Goal: Information Seeking & Learning: Learn about a topic

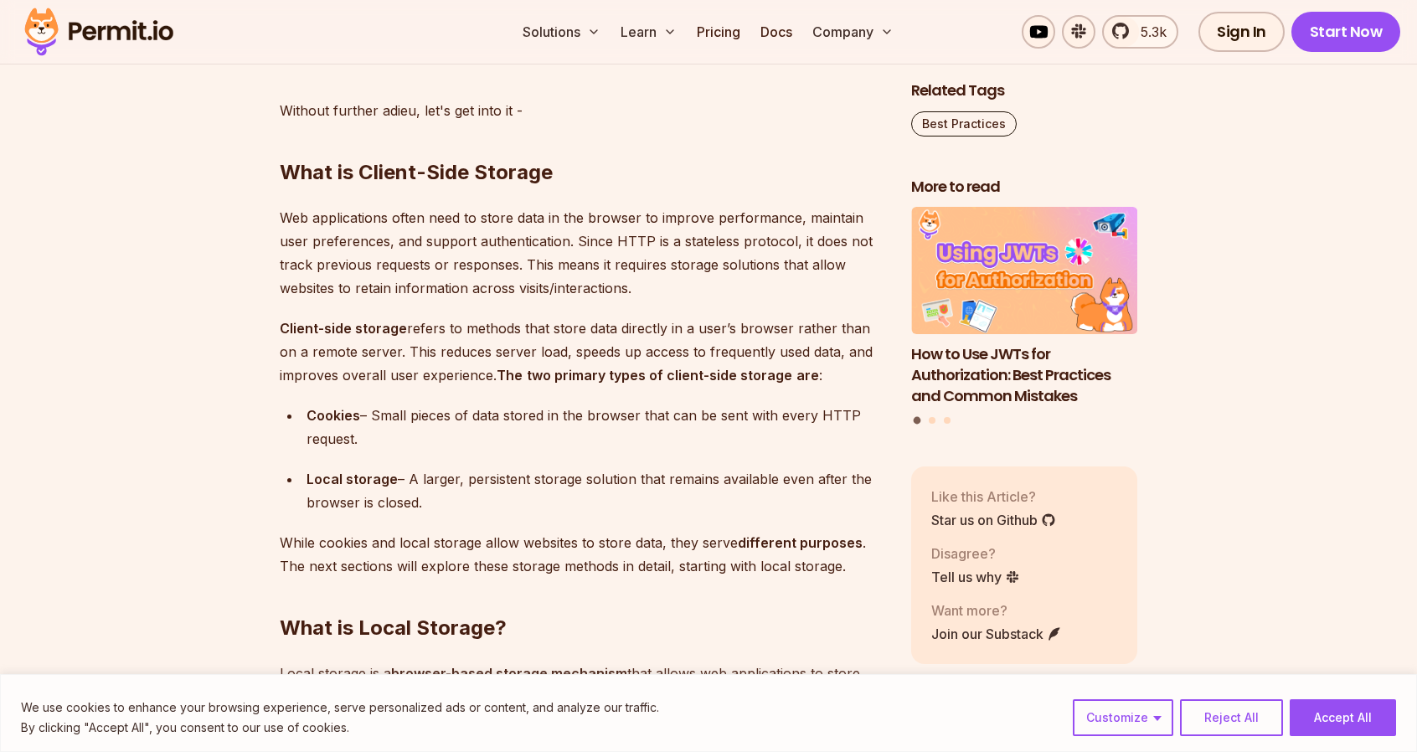
scroll to position [1912, 0]
click at [496, 485] on div "Local storage – A larger, persistent storage solution that remains available ev…" at bounding box center [595, 489] width 578 height 47
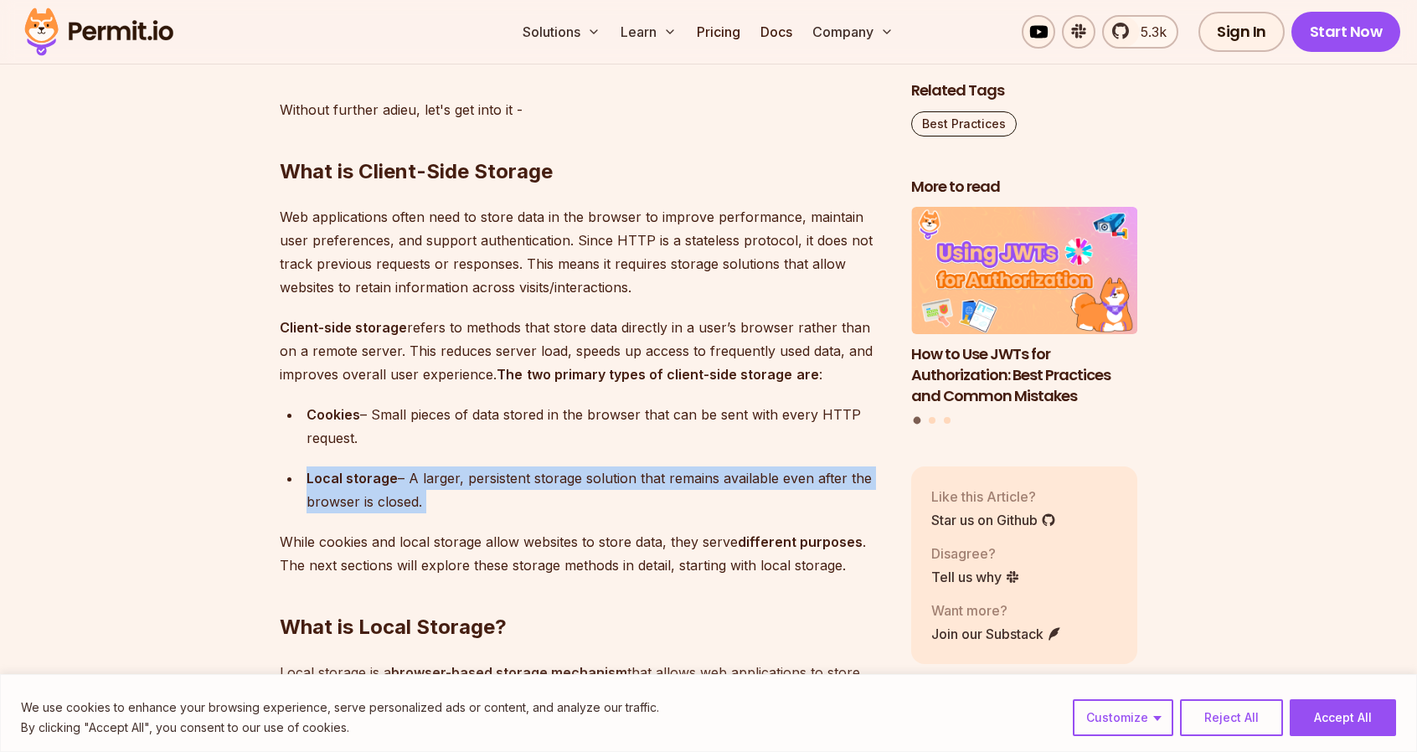
click at [496, 485] on div "Local storage – A larger, persistent storage solution that remains available ev…" at bounding box center [595, 489] width 578 height 47
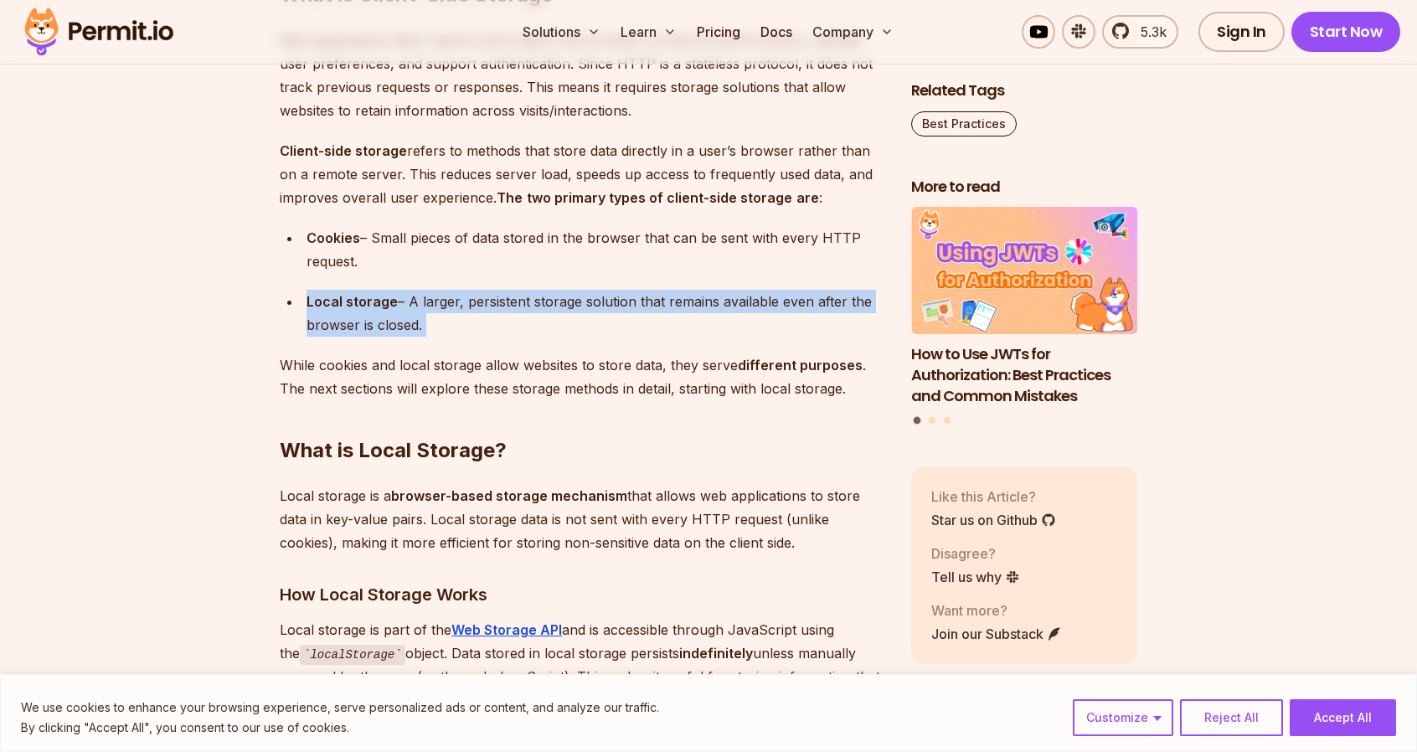
scroll to position [2093, 0]
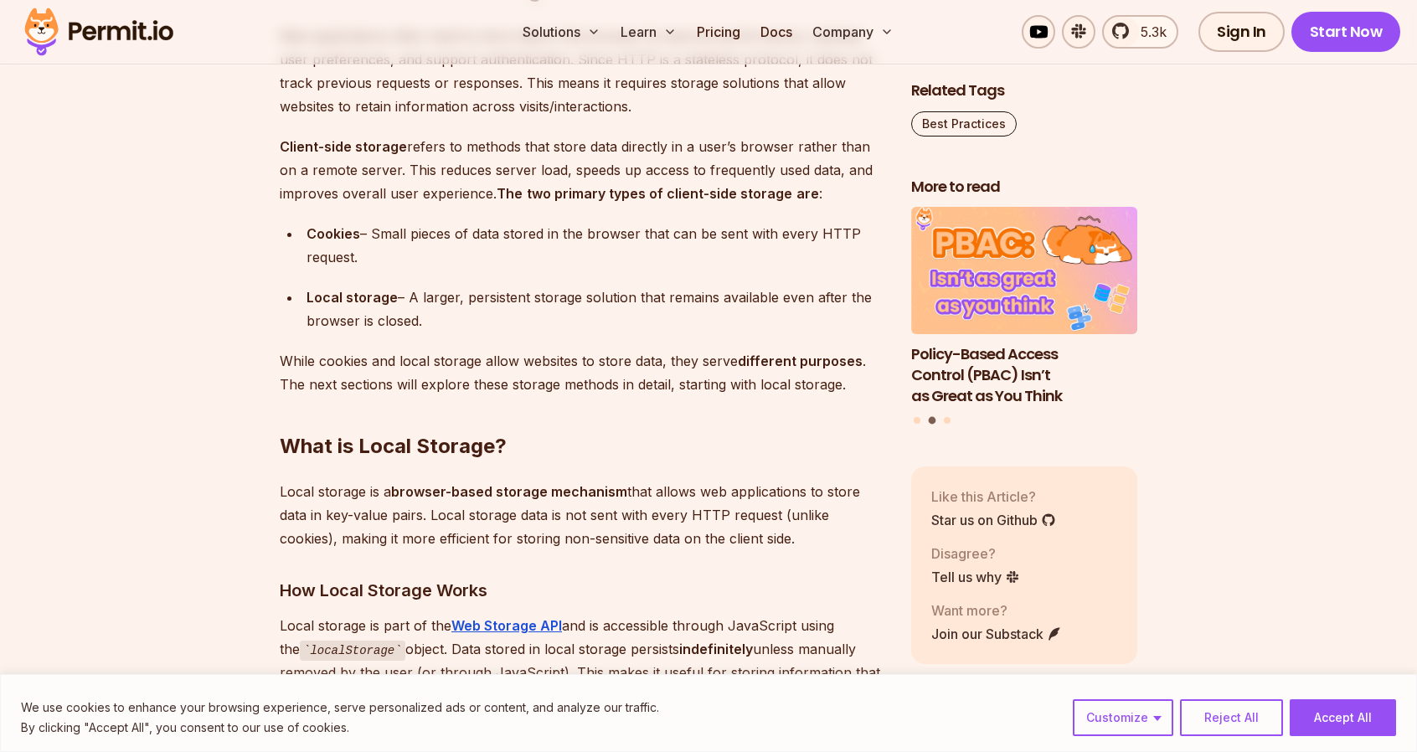
click at [496, 485] on strong "browser-based storage mechanism" at bounding box center [509, 491] width 236 height 17
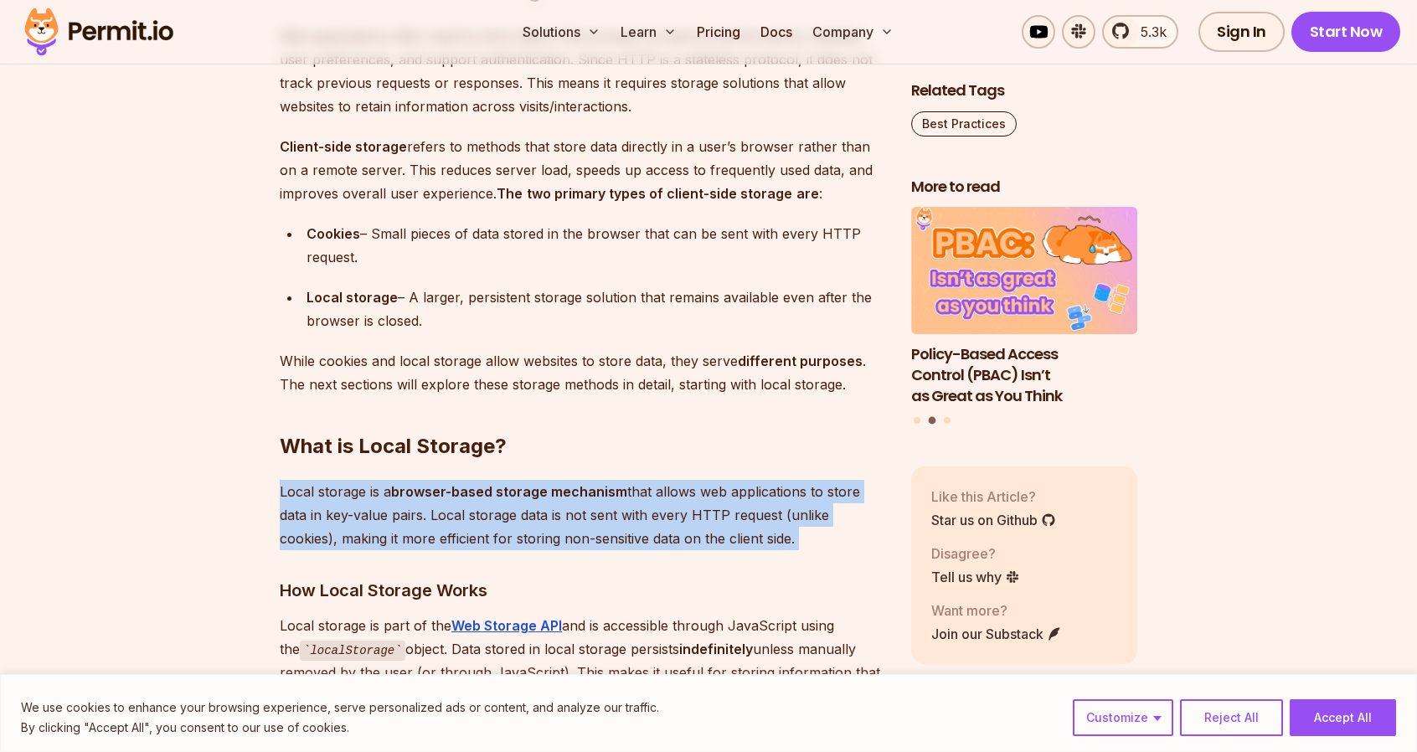
click at [496, 485] on strong "browser-based storage mechanism" at bounding box center [509, 491] width 236 height 17
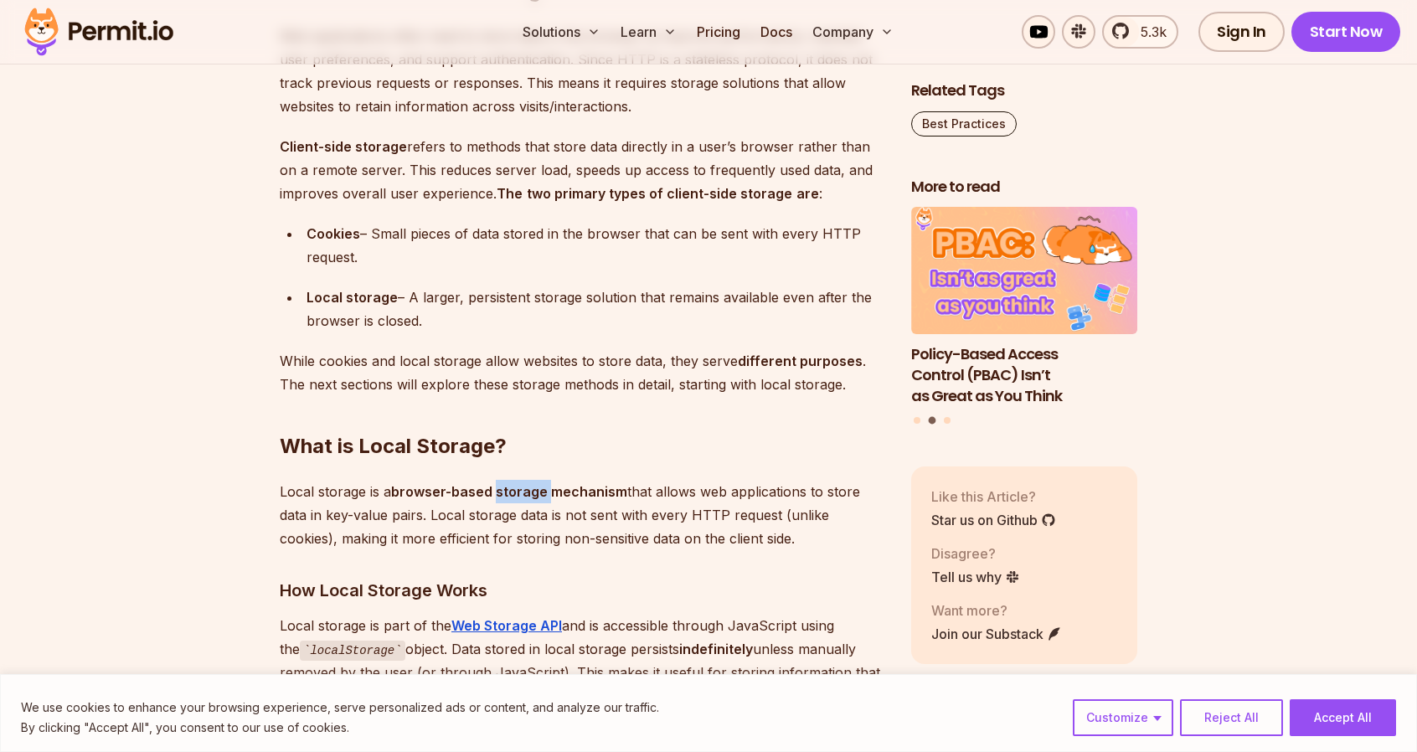
click at [496, 485] on strong "browser-based storage mechanism" at bounding box center [509, 491] width 236 height 17
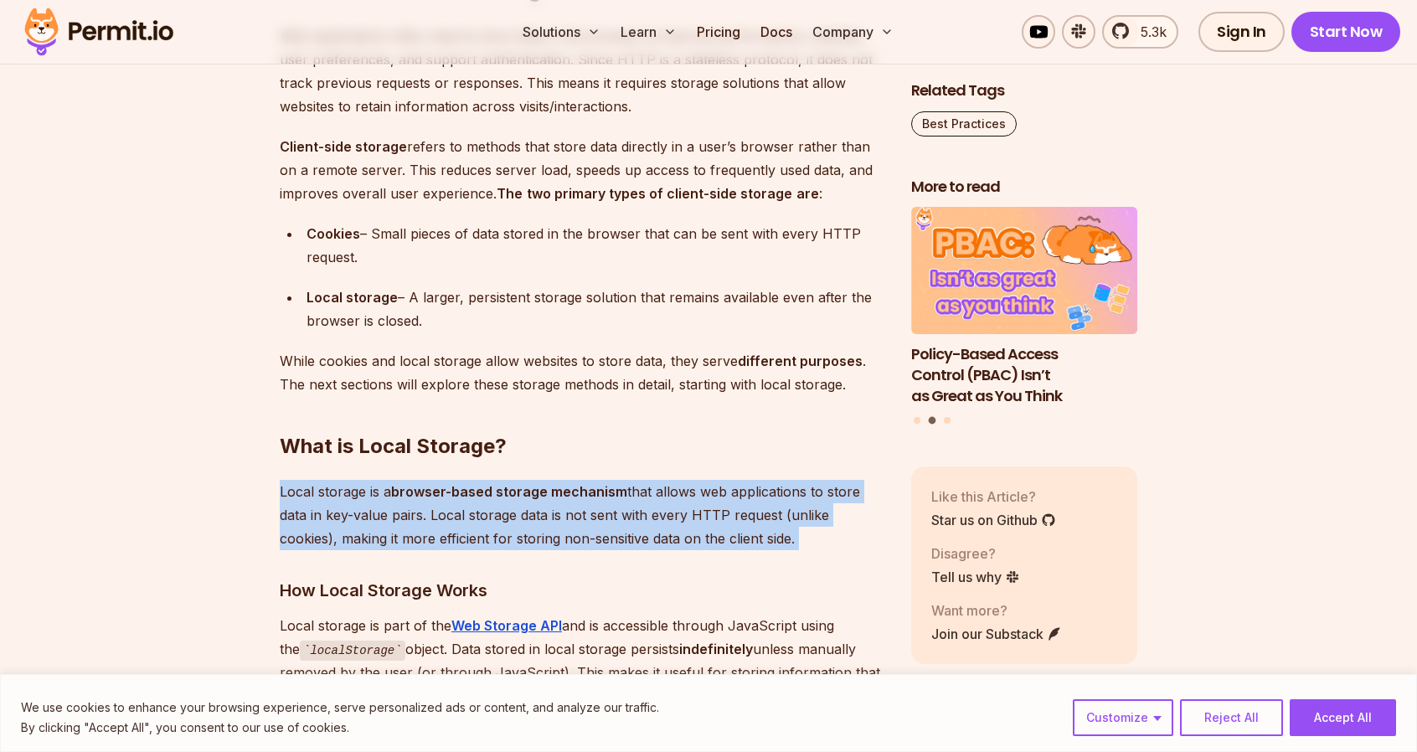
click at [496, 485] on strong "browser-based storage mechanism" at bounding box center [509, 491] width 236 height 17
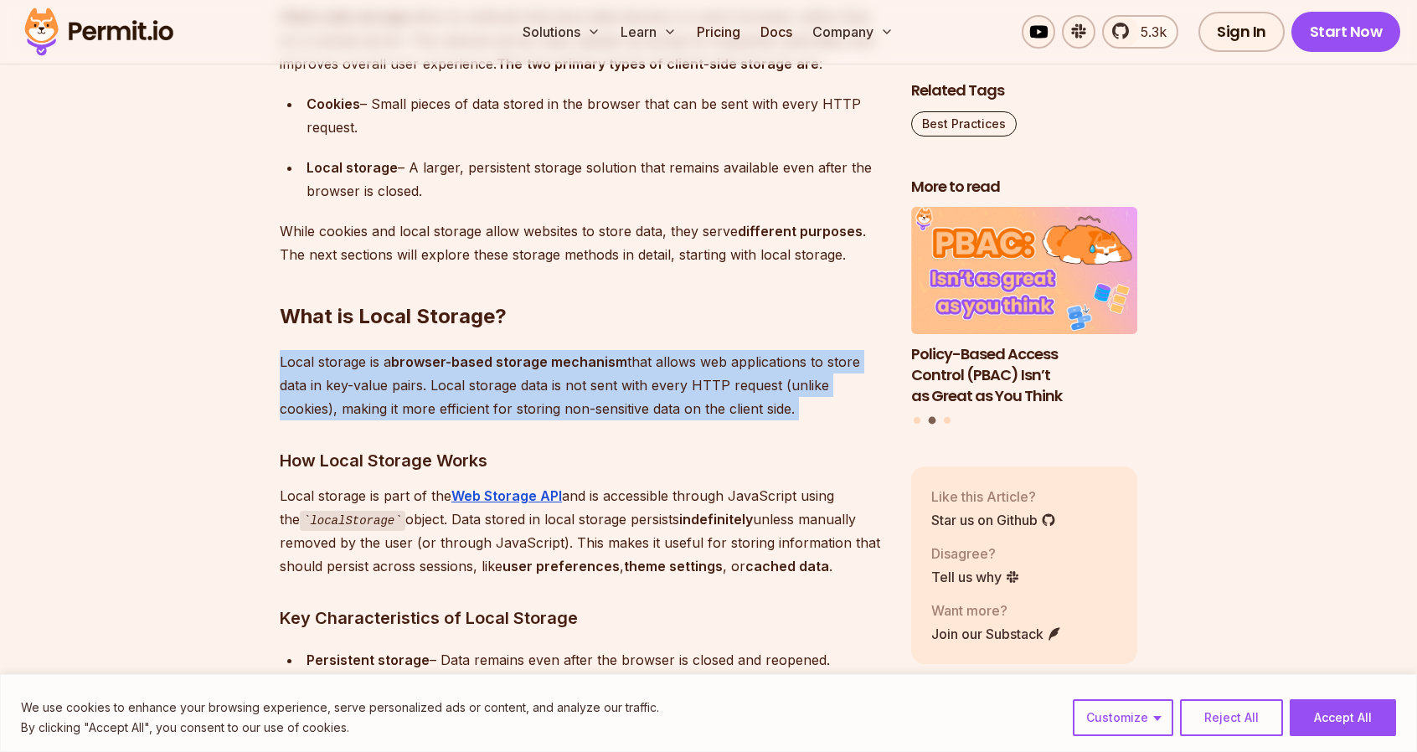
scroll to position [2224, 0]
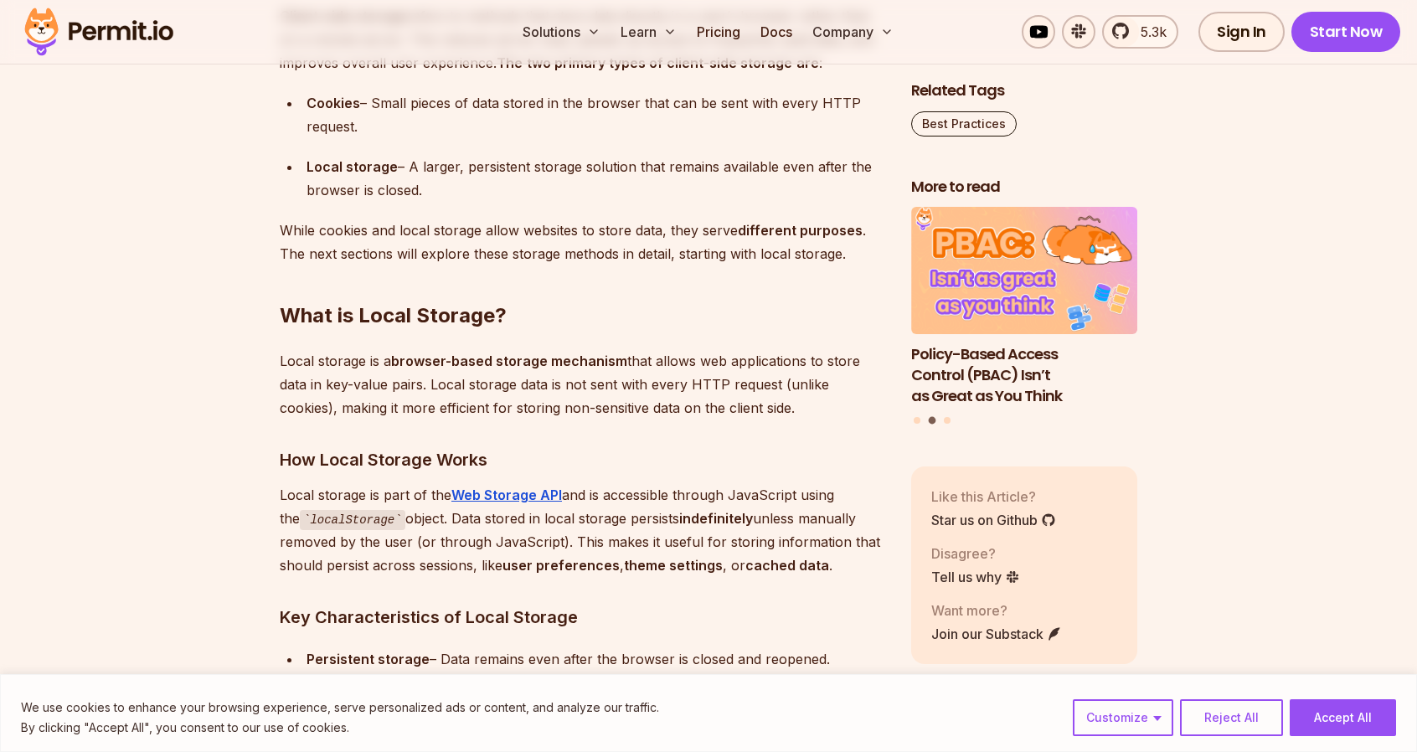
click at [499, 555] on p "Local storage is part of the Web Storage API and is accessible through JavaScri…" at bounding box center [582, 530] width 604 height 95
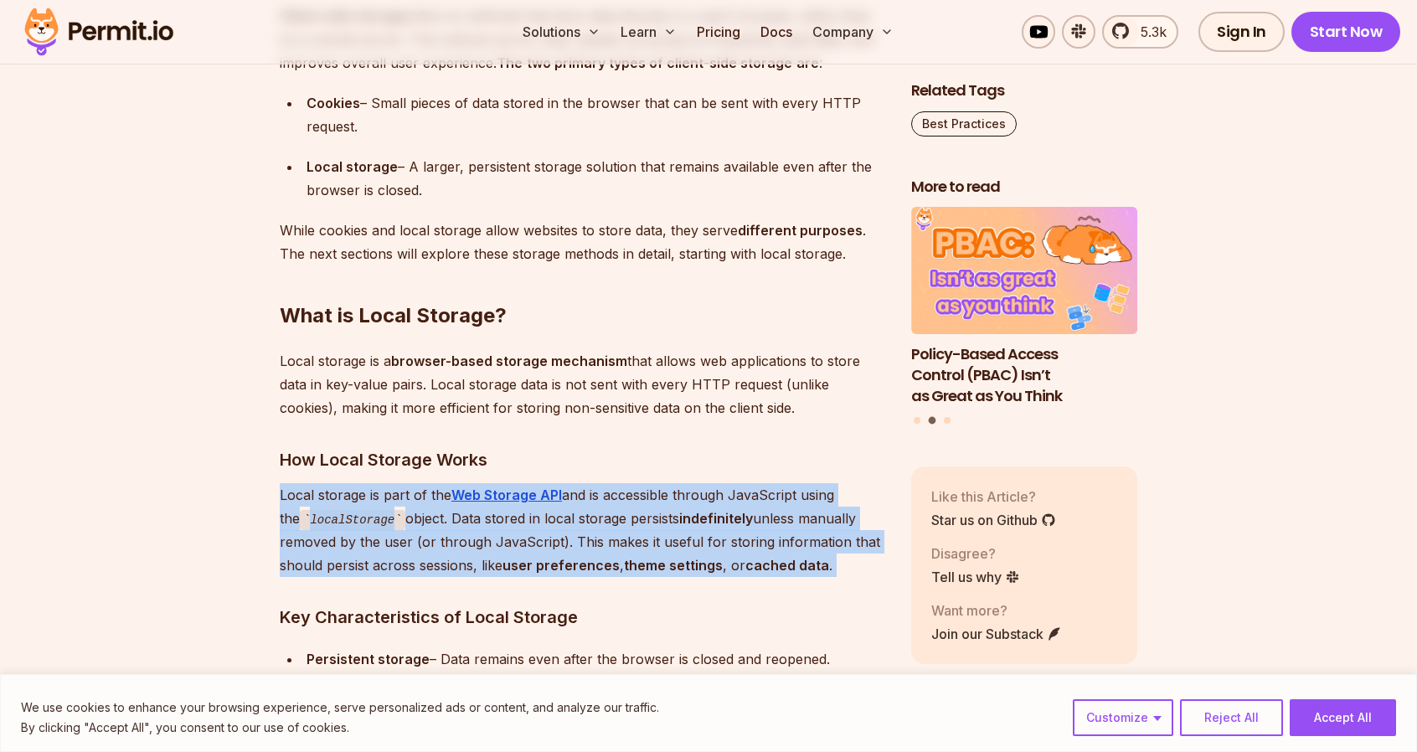
click at [499, 555] on p "Local storage is part of the Web Storage API and is accessible through JavaScri…" at bounding box center [582, 530] width 604 height 95
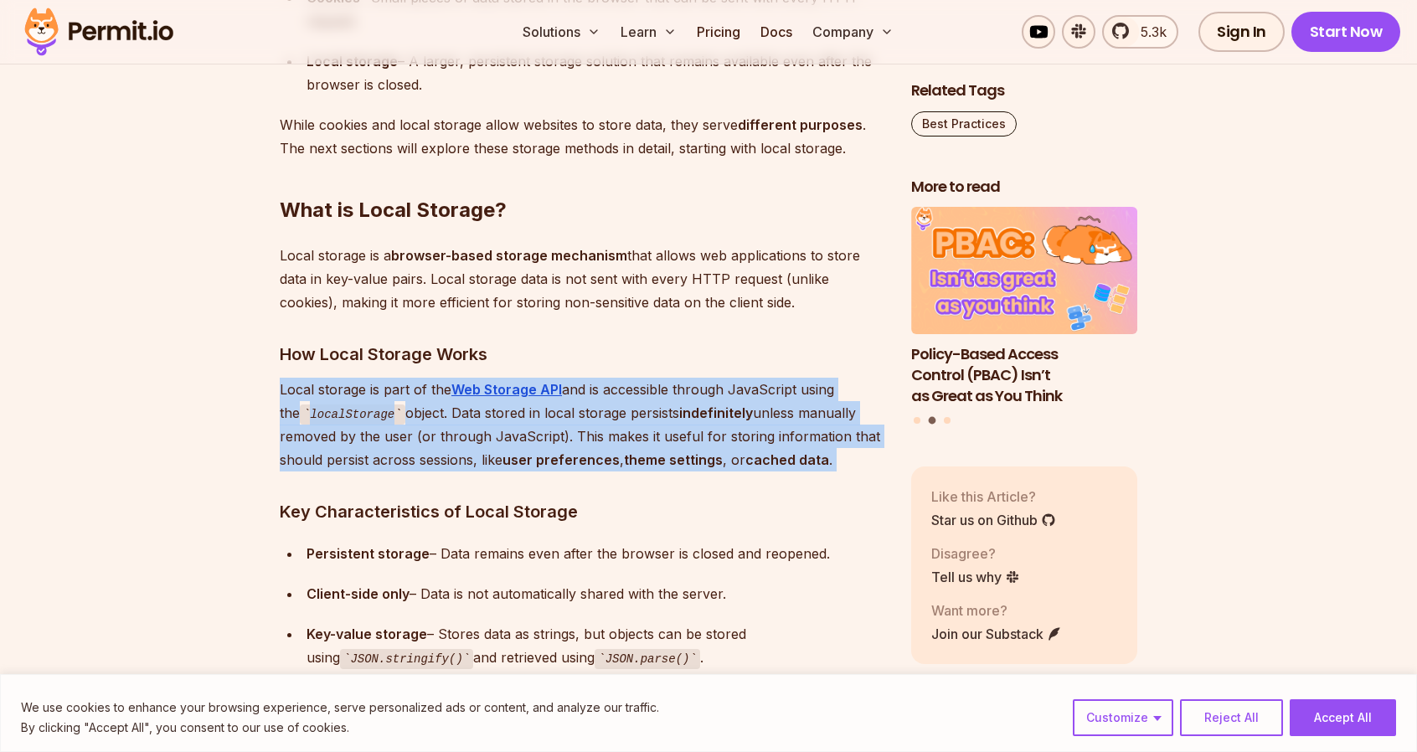
scroll to position [2331, 0]
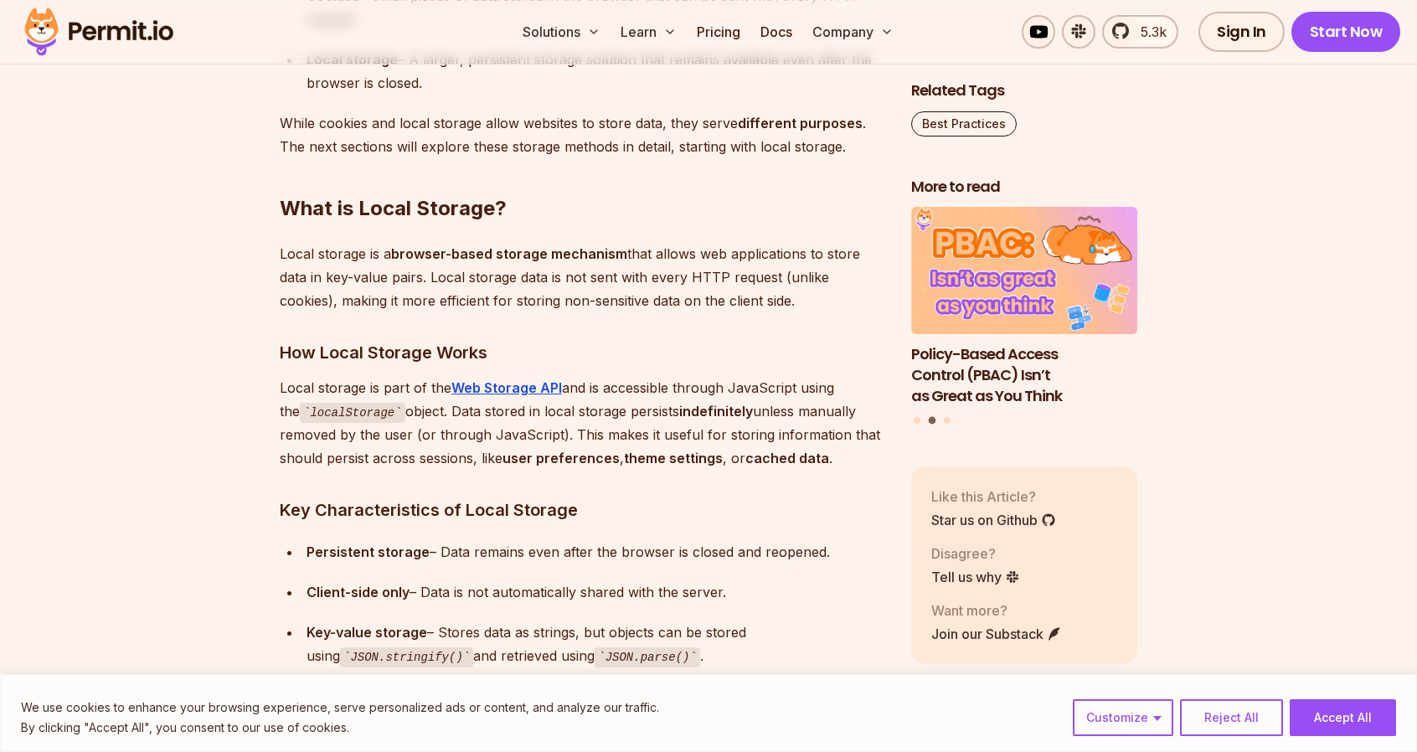
click at [499, 555] on div "Persistent storage – Data remains even after the browser is closed and reopened." at bounding box center [595, 551] width 578 height 23
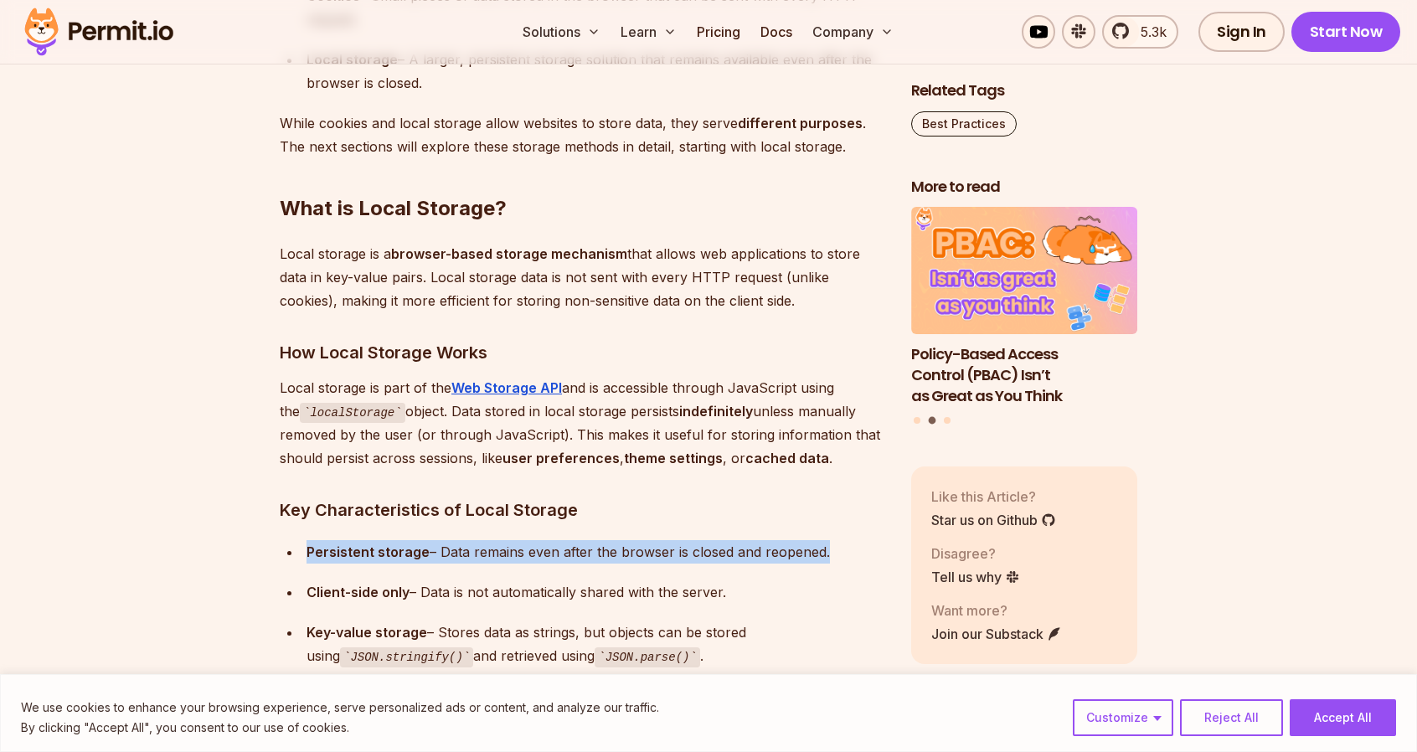
click at [499, 555] on div "Persistent storage – Data remains even after the browser is closed and reopened." at bounding box center [595, 551] width 578 height 23
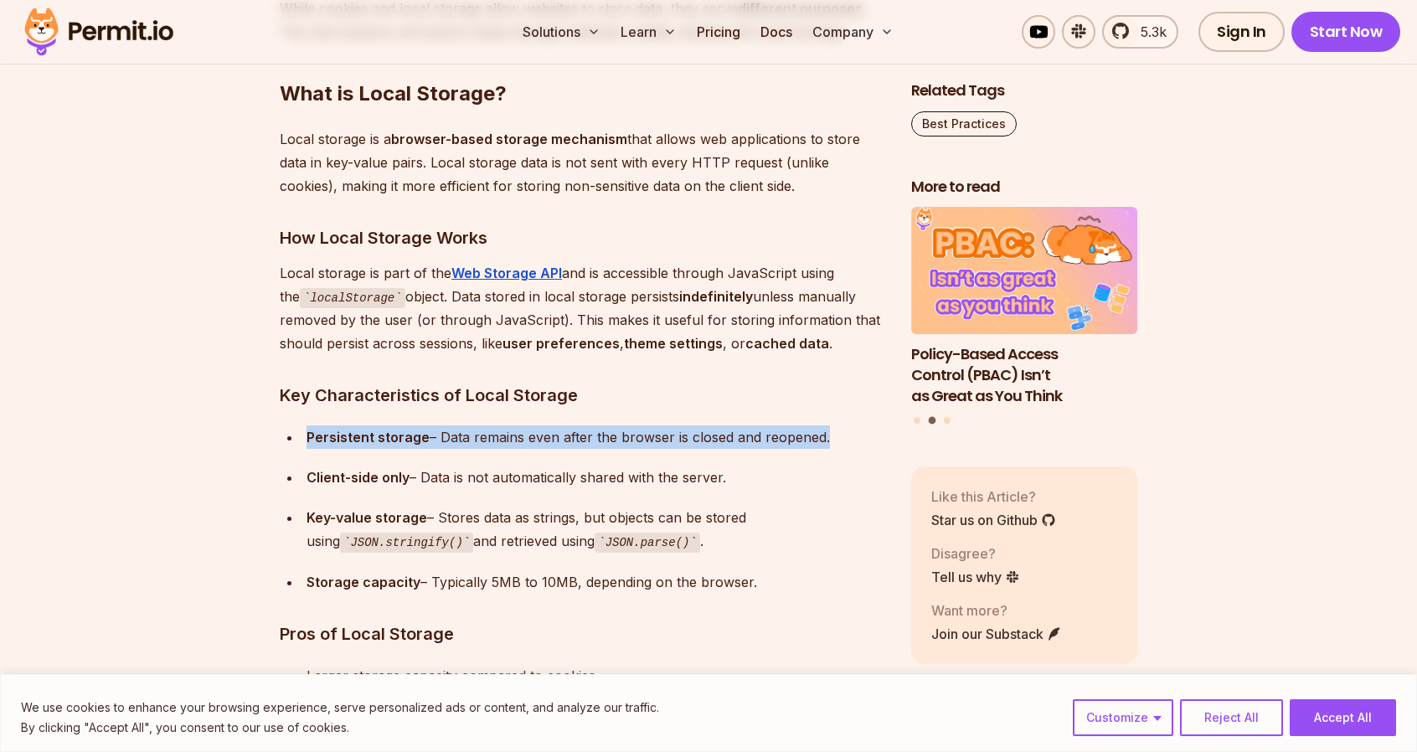
scroll to position [2447, 0]
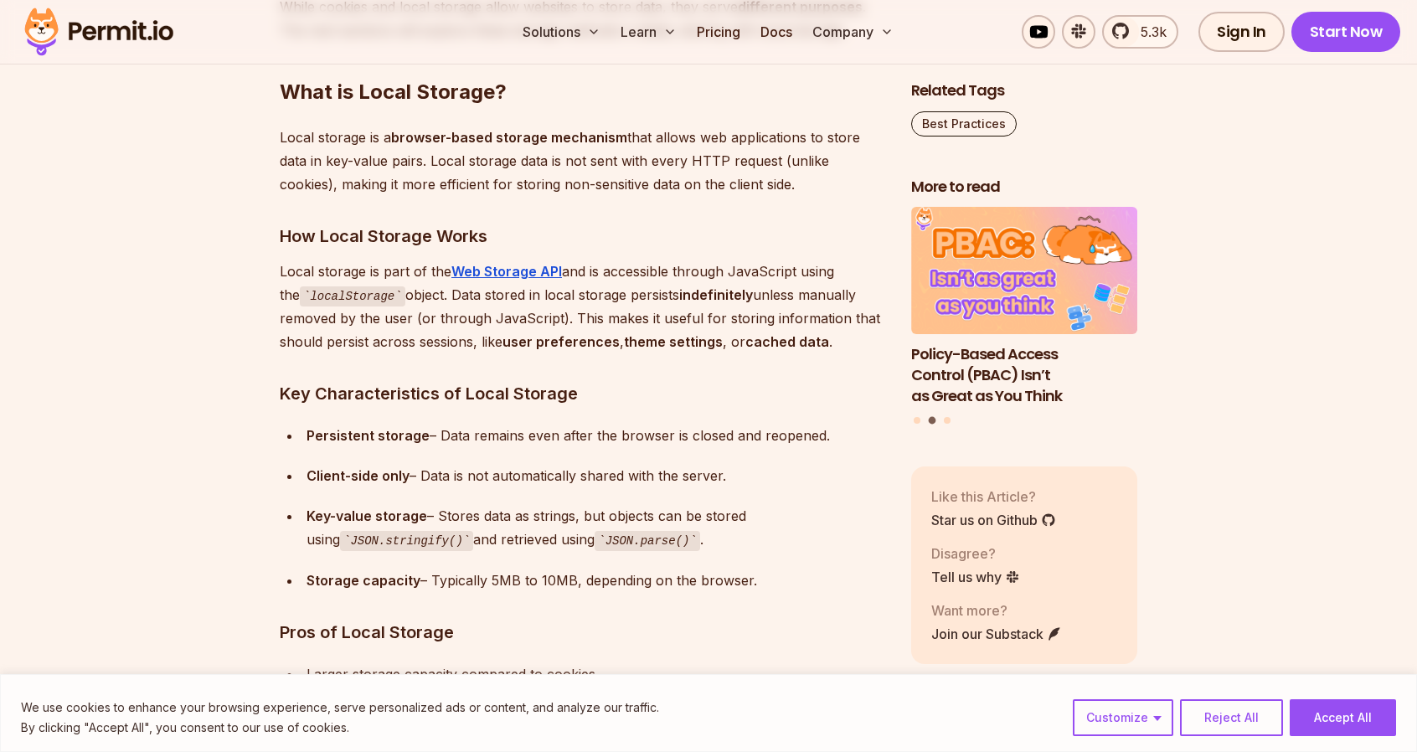
click at [507, 545] on div "Key-value storage – Stores data as strings, but objects can be stored using JSO…" at bounding box center [595, 528] width 578 height 48
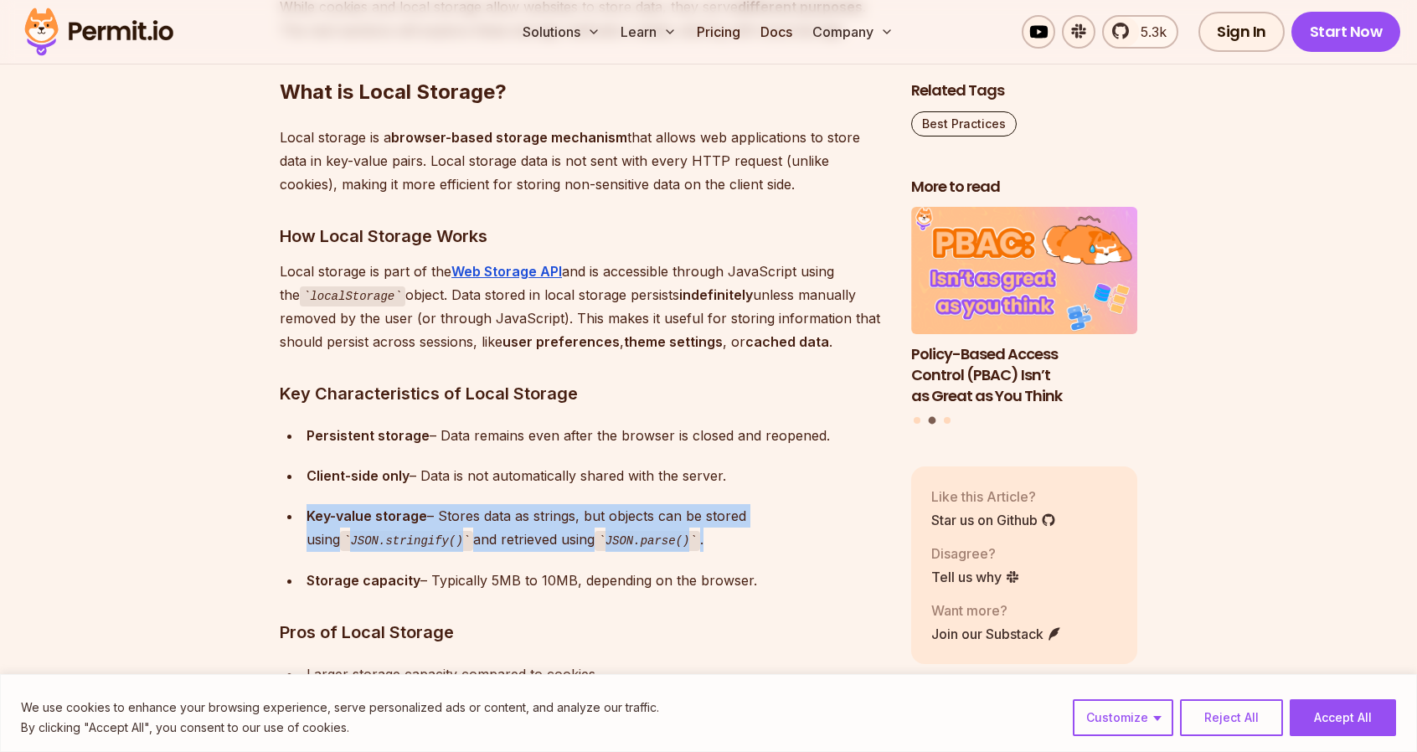
click at [507, 545] on div "Key-value storage – Stores data as strings, but objects can be stored using JSO…" at bounding box center [595, 528] width 578 height 48
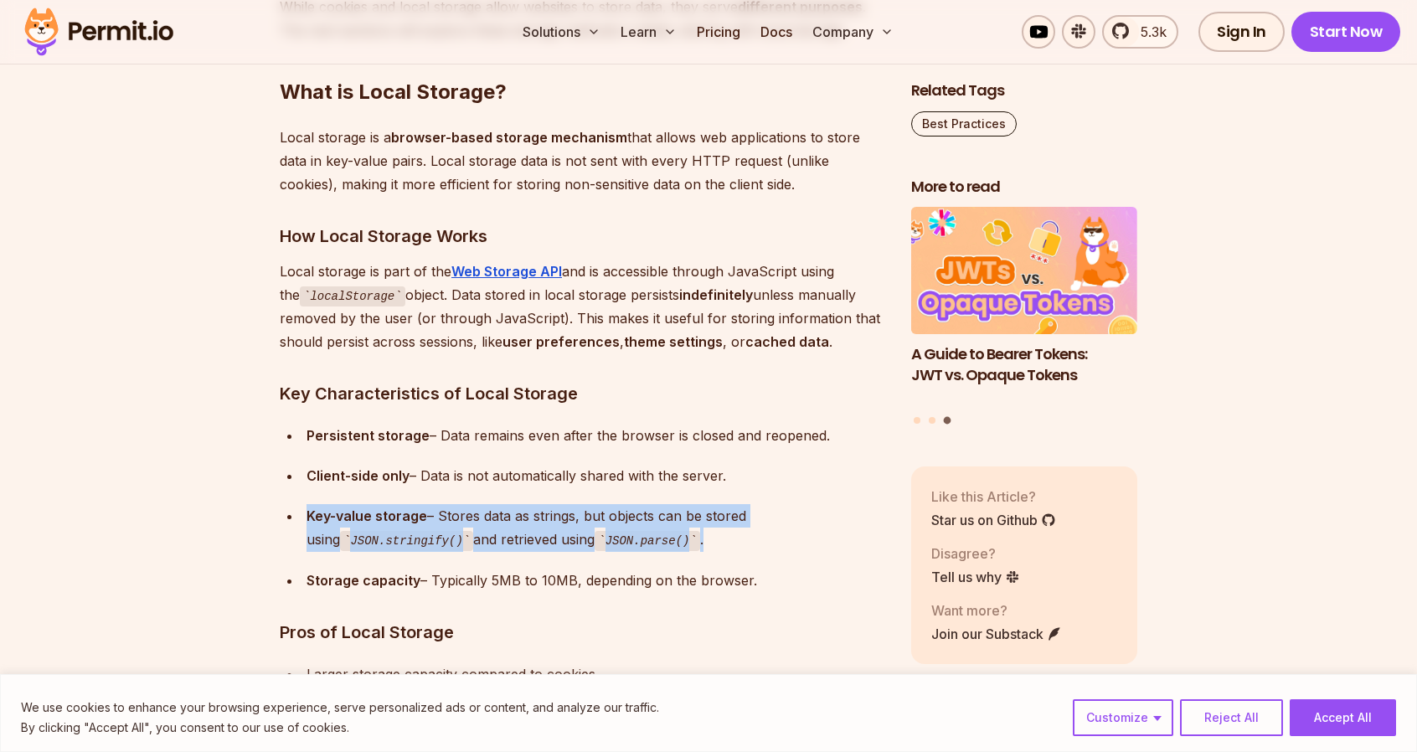
click at [507, 545] on div "Key-value storage – Stores data as strings, but objects can be stored using JSO…" at bounding box center [595, 528] width 578 height 48
click at [519, 512] on div "Key-value storage – Stores data as strings, but objects can be stored using JSO…" at bounding box center [595, 528] width 578 height 48
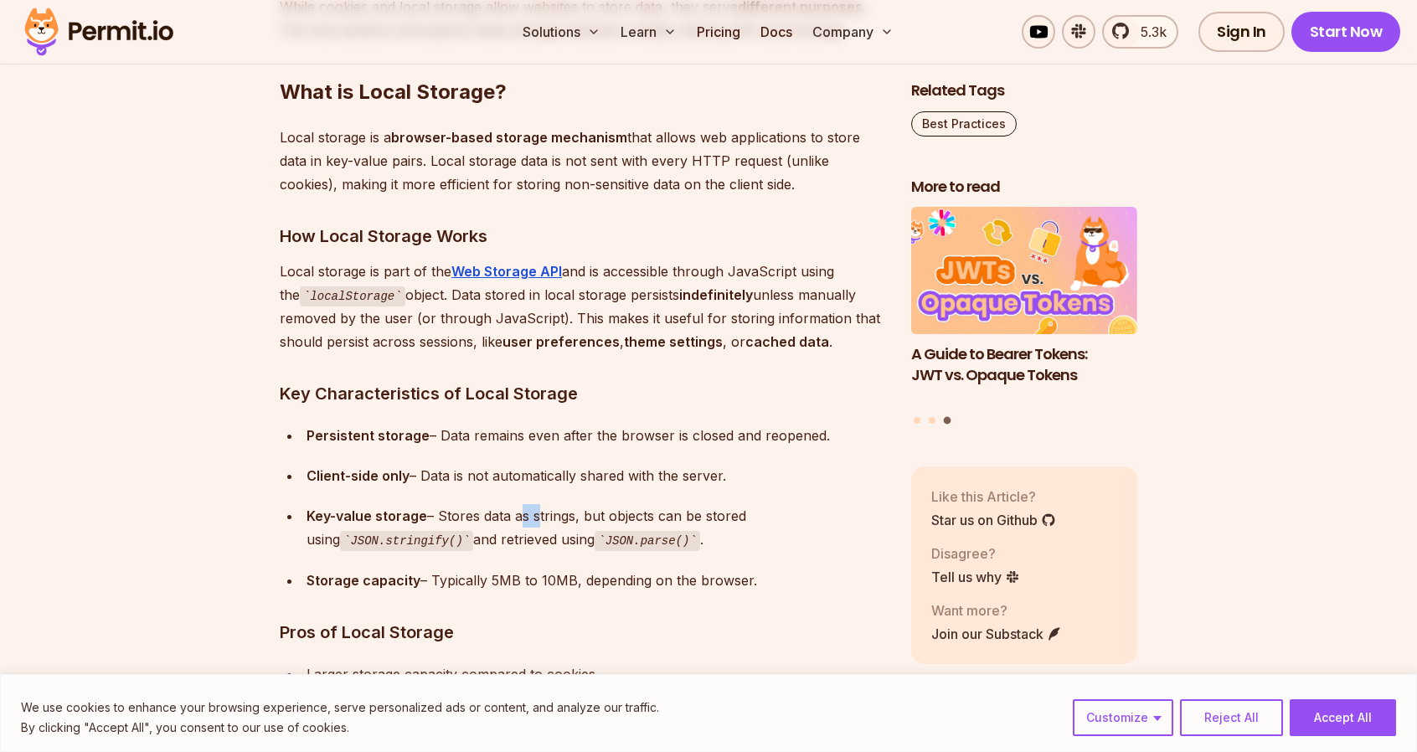
click at [519, 512] on div "Key-value storage – Stores data as strings, but objects can be stored using JSO…" at bounding box center [595, 528] width 578 height 48
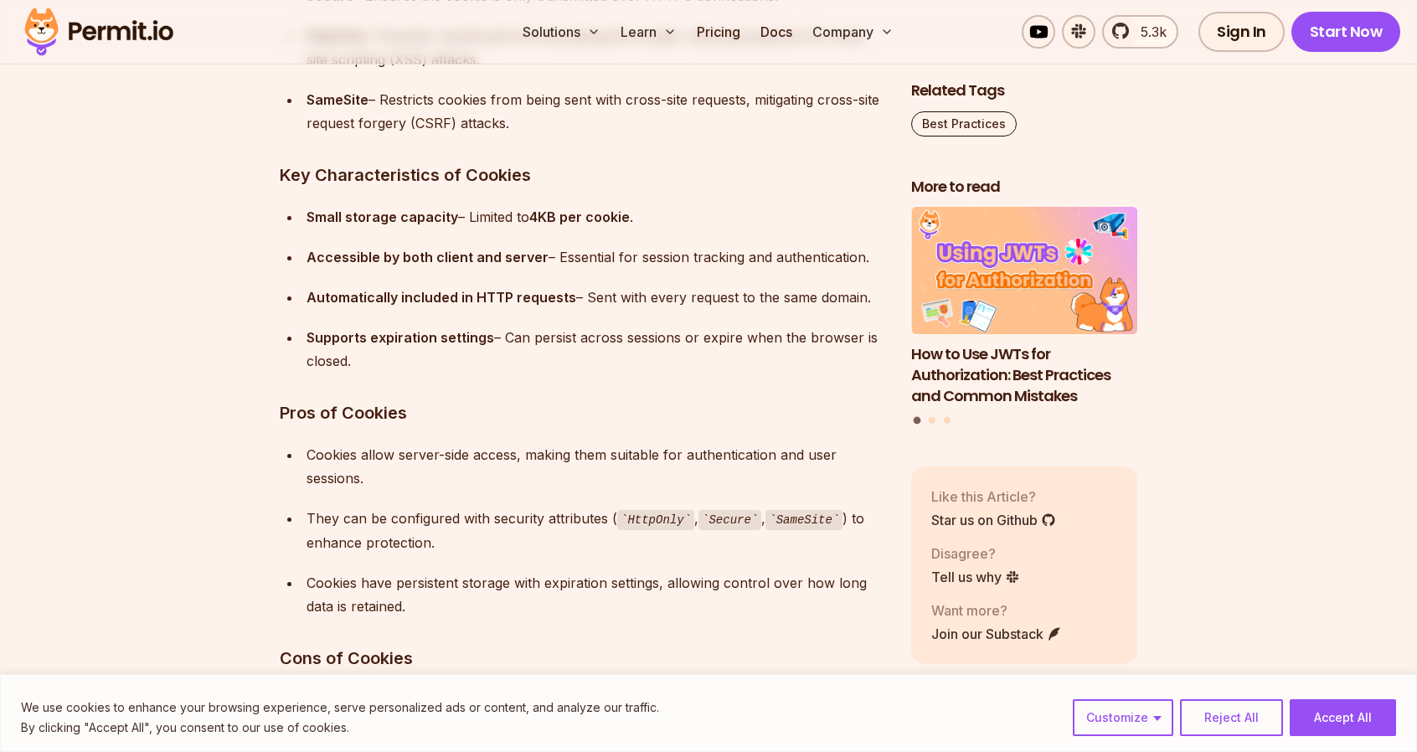
scroll to position [4848, 0]
